Goal: Transaction & Acquisition: Download file/media

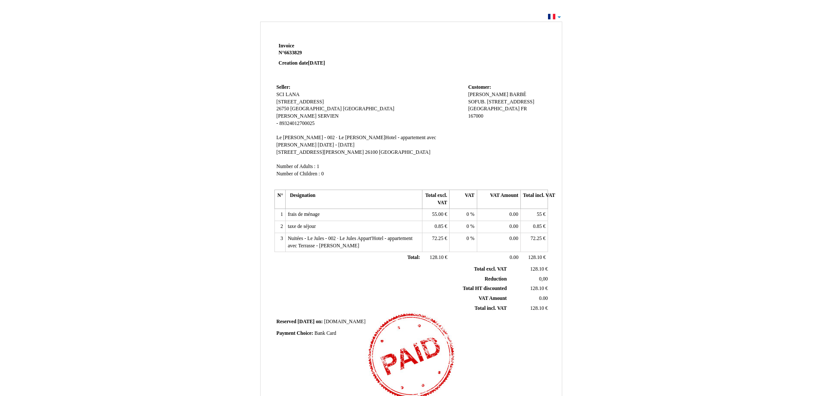
click at [560, 16] on div "Invoice Invoice N° 6633829 6633829 Creation date 02 September 2025 Seller: Sell…" at bounding box center [411, 259] width 822 height 497
click at [560, 17] on div "Invoice Invoice N° 6633829 6633829 Creation date 02 September 2025 Seller: Sell…" at bounding box center [411, 259] width 822 height 497
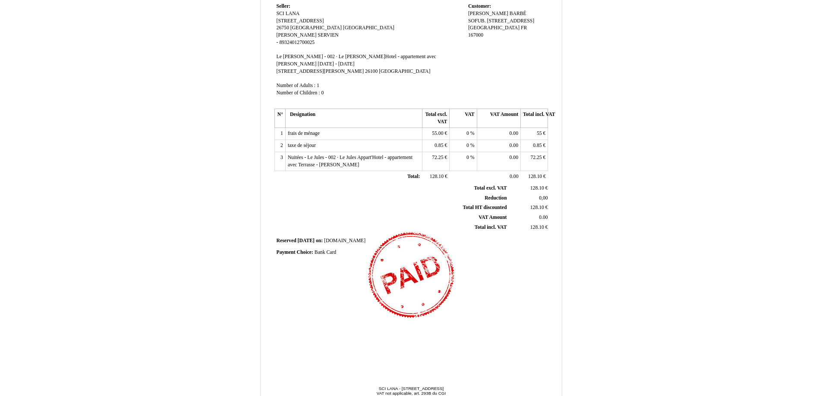
scroll to position [111, 0]
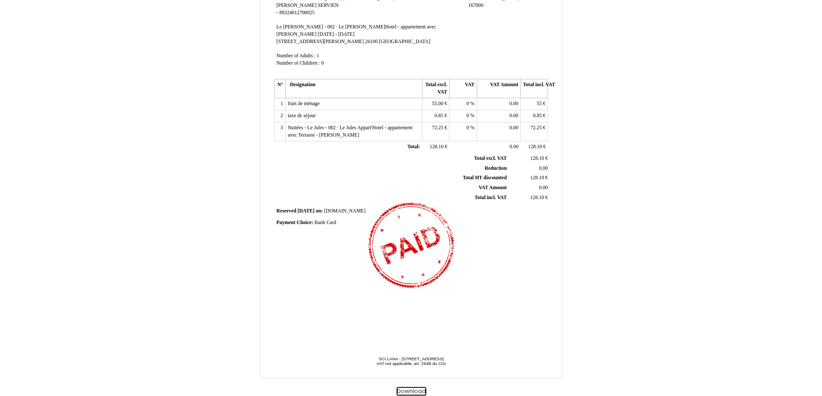
click at [406, 392] on button "Download" at bounding box center [411, 391] width 30 height 9
